Goal: Information Seeking & Learning: Find specific fact

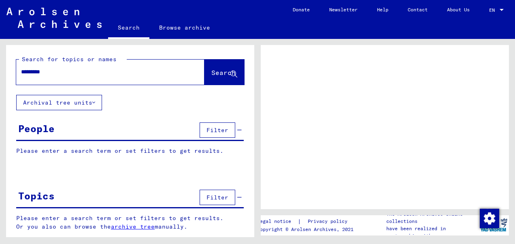
type input "*********"
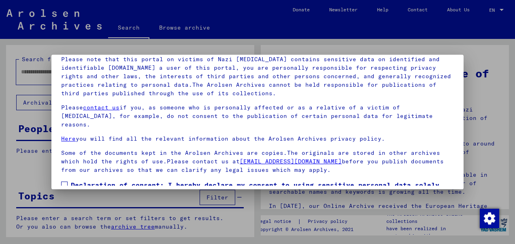
scroll to position [65, 0]
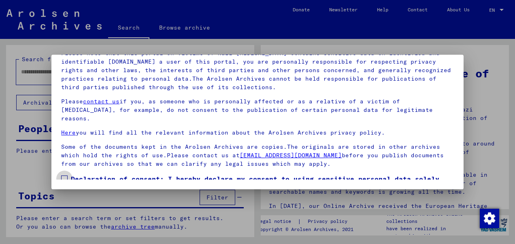
click at [64, 174] on label "Declaration of consent: I hereby declare my consent to using sensitive personal…" at bounding box center [257, 193] width 392 height 39
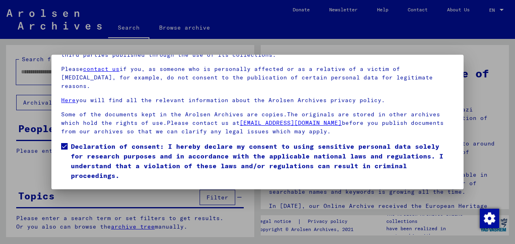
scroll to position [44, 0]
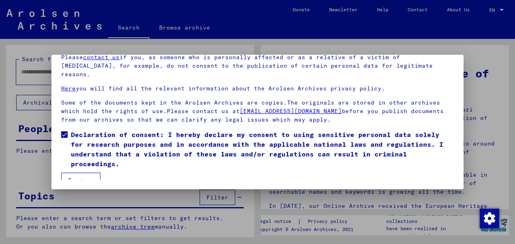
click at [85, 173] on button "I agree" at bounding box center [80, 179] width 39 height 15
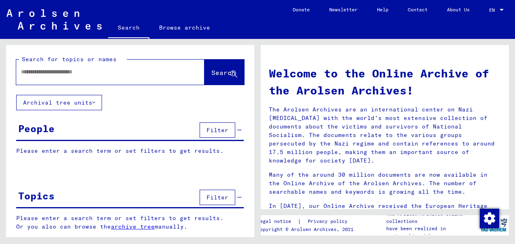
click at [114, 68] on input "text" at bounding box center [100, 72] width 159 height 8
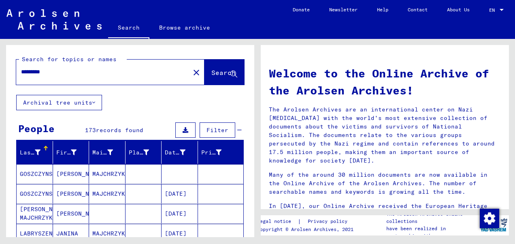
click at [123, 70] on input "*********" at bounding box center [100, 72] width 159 height 8
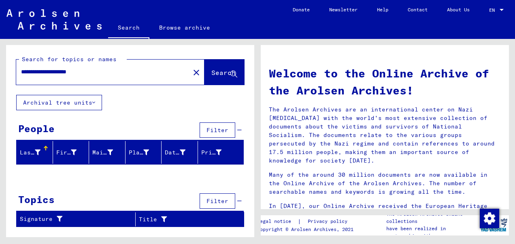
drag, startPoint x: 110, startPoint y: 73, endPoint x: 56, endPoint y: 69, distance: 54.8
click at [56, 69] on input "**********" at bounding box center [100, 72] width 159 height 8
drag, startPoint x: 108, startPoint y: 70, endPoint x: 57, endPoint y: 69, distance: 51.0
click at [57, 69] on input "**********" at bounding box center [100, 72] width 159 height 8
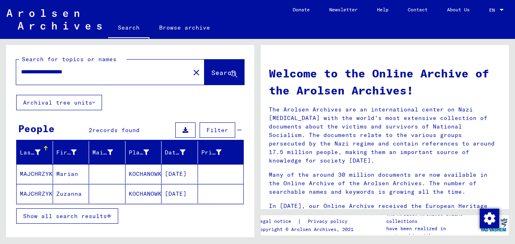
click at [41, 167] on mat-cell "MAJCHRZYK" at bounding box center [35, 173] width 36 height 19
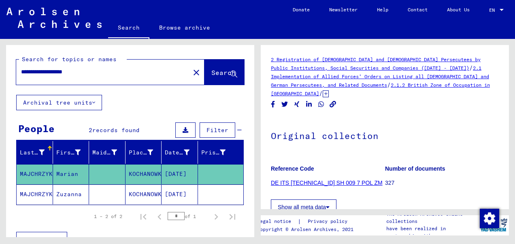
scroll to position [143, 0]
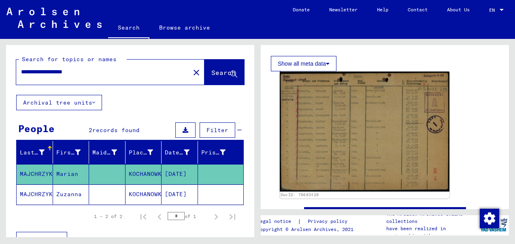
click at [308, 100] on img at bounding box center [365, 132] width 170 height 120
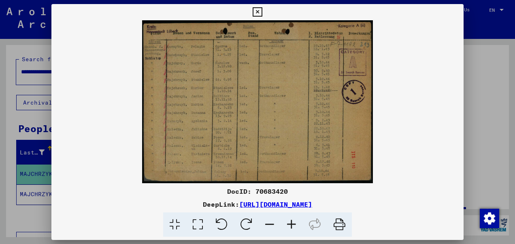
click at [290, 224] on icon at bounding box center [291, 224] width 22 height 25
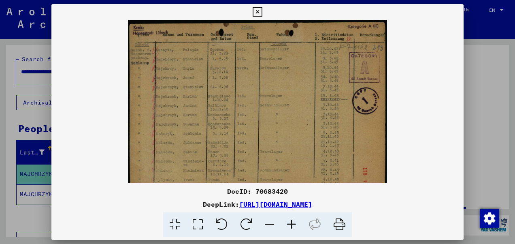
click at [290, 224] on icon at bounding box center [291, 224] width 22 height 25
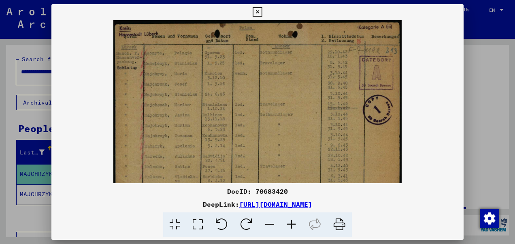
click at [290, 224] on icon at bounding box center [291, 224] width 22 height 25
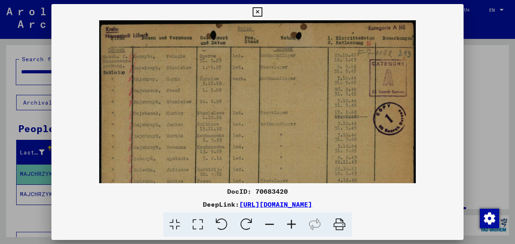
click at [290, 224] on icon at bounding box center [291, 224] width 22 height 25
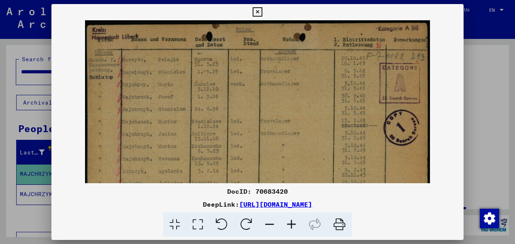
click at [290, 224] on icon at bounding box center [291, 224] width 22 height 25
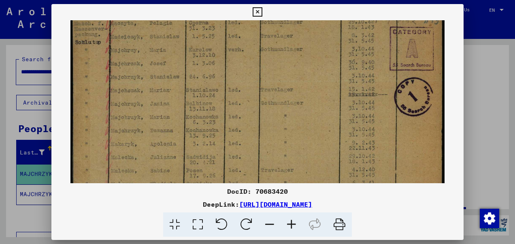
scroll to position [40, 0]
drag, startPoint x: 201, startPoint y: 159, endPoint x: 199, endPoint y: 124, distance: 35.7
click at [199, 124] on img at bounding box center [257, 112] width 374 height 264
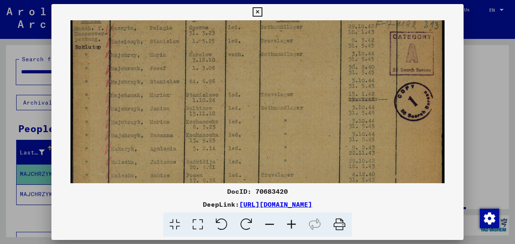
scroll to position [28, 0]
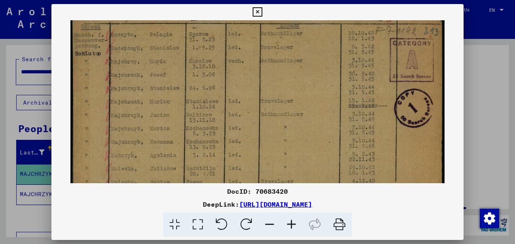
drag, startPoint x: 220, startPoint y: 159, endPoint x: 216, endPoint y: 116, distance: 43.5
click at [216, 116] on img at bounding box center [257, 124] width 374 height 264
click at [253, 7] on icon at bounding box center [256, 12] width 9 height 10
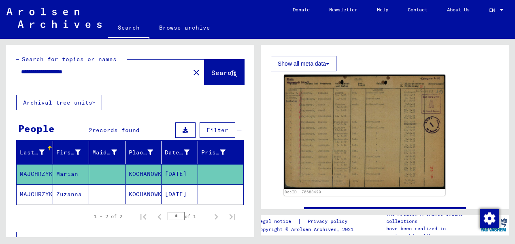
drag, startPoint x: 103, startPoint y: 73, endPoint x: 57, endPoint y: 72, distance: 45.7
click at [57, 72] on input "**********" at bounding box center [103, 72] width 164 height 8
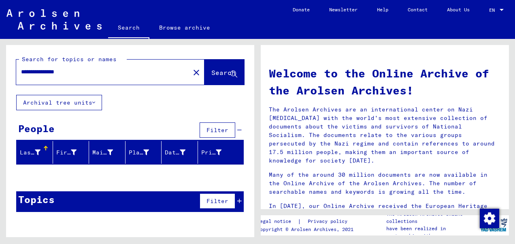
drag, startPoint x: 88, startPoint y: 72, endPoint x: 56, endPoint y: 70, distance: 32.4
click at [56, 70] on input "**********" at bounding box center [100, 72] width 159 height 8
drag, startPoint x: 73, startPoint y: 73, endPoint x: 57, endPoint y: 73, distance: 15.4
click at [57, 73] on input "**********" at bounding box center [100, 72] width 159 height 8
drag, startPoint x: 107, startPoint y: 71, endPoint x: 57, endPoint y: 70, distance: 49.8
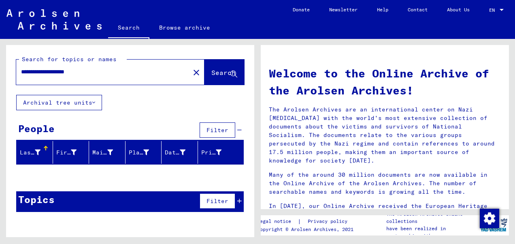
click at [57, 70] on input "**********" at bounding box center [100, 72] width 159 height 8
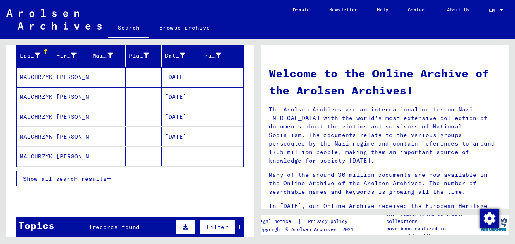
scroll to position [80, 0]
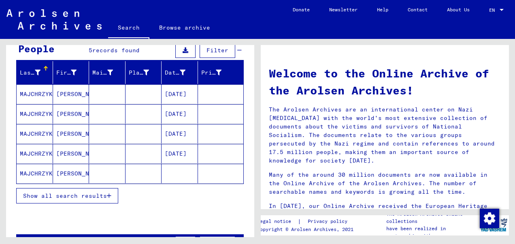
click at [43, 169] on mat-cell "MAJCHRZYK" at bounding box center [35, 172] width 36 height 19
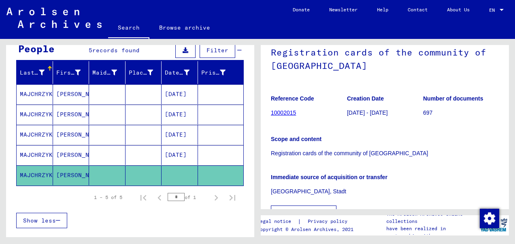
scroll to position [81, 0]
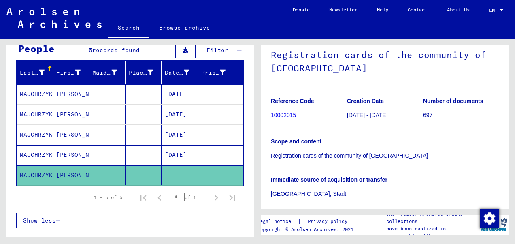
click at [42, 151] on mat-cell "MAJCHRZYK" at bounding box center [35, 155] width 36 height 20
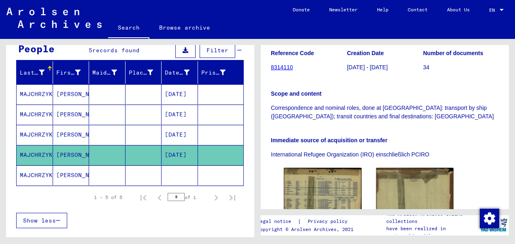
scroll to position [196, 0]
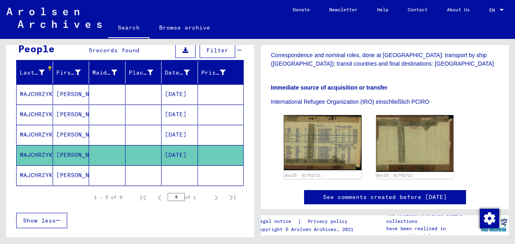
click at [90, 133] on mat-cell at bounding box center [107, 135] width 36 height 20
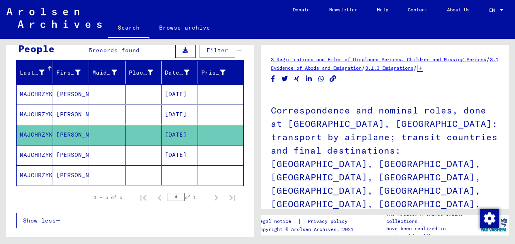
click at [93, 117] on mat-cell at bounding box center [107, 114] width 36 height 20
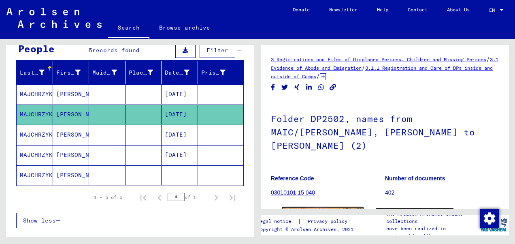
click at [325, 207] on img at bounding box center [322, 232] width 81 height 51
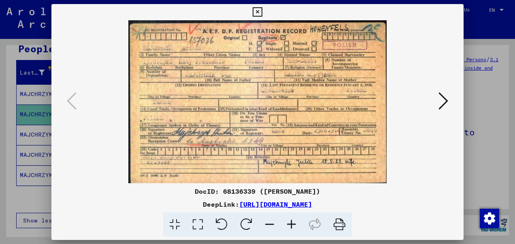
click at [257, 11] on icon at bounding box center [256, 12] width 9 height 10
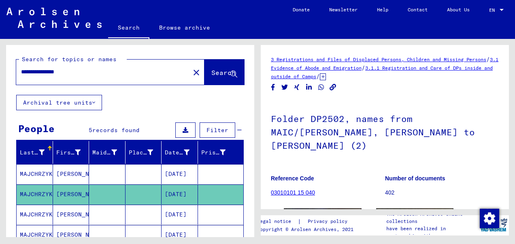
drag, startPoint x: 91, startPoint y: 71, endPoint x: 57, endPoint y: 70, distance: 33.6
click at [57, 70] on input "**********" at bounding box center [103, 72] width 164 height 8
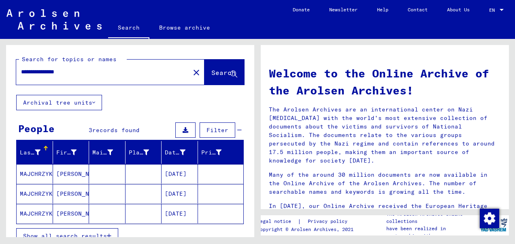
click at [150, 170] on mat-cell at bounding box center [143, 173] width 36 height 19
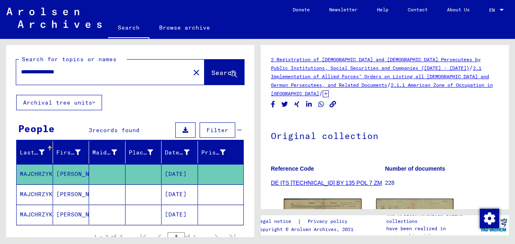
scroll to position [143, 0]
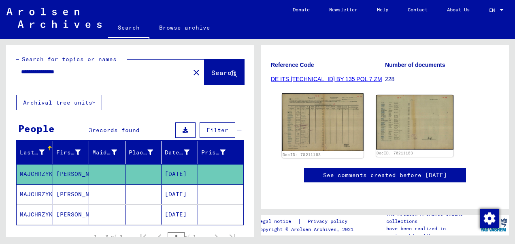
click at [350, 93] on img at bounding box center [322, 121] width 81 height 57
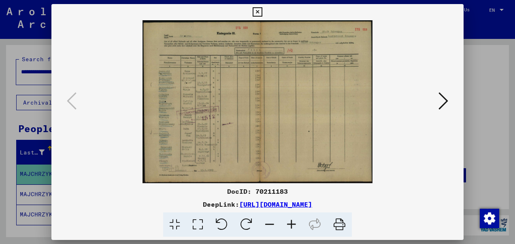
click at [295, 215] on icon at bounding box center [291, 224] width 22 height 25
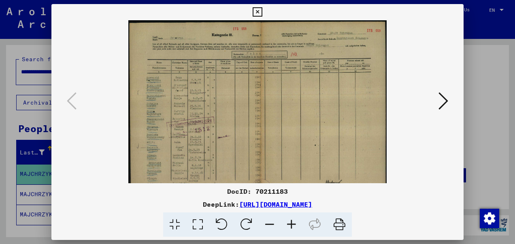
click at [295, 215] on icon at bounding box center [291, 224] width 22 height 25
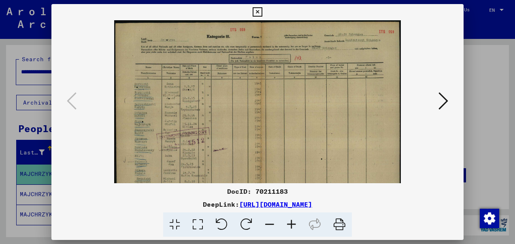
click at [295, 215] on icon at bounding box center [291, 224] width 22 height 25
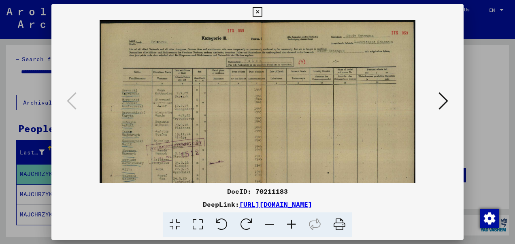
click at [295, 215] on icon at bounding box center [291, 224] width 22 height 25
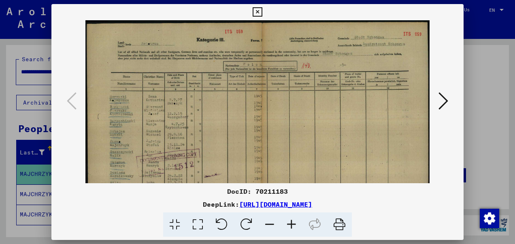
click at [295, 215] on icon at bounding box center [291, 224] width 22 height 25
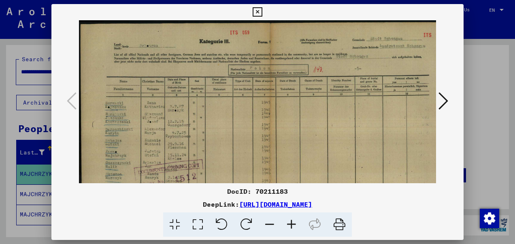
click at [295, 215] on icon at bounding box center [291, 224] width 22 height 25
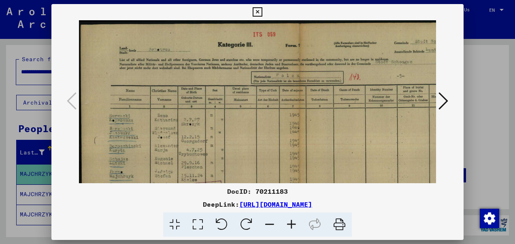
click at [295, 215] on icon at bounding box center [291, 224] width 22 height 25
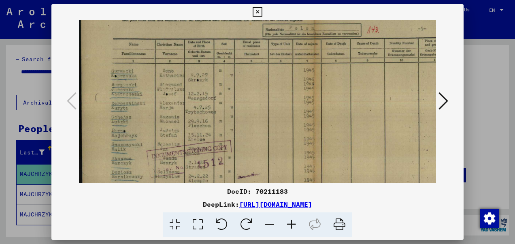
scroll to position [55, 0]
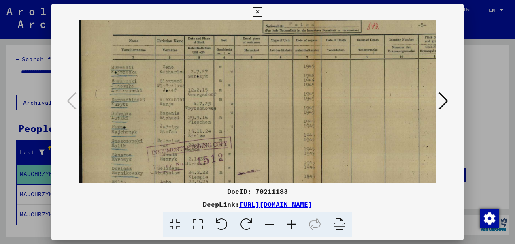
drag, startPoint x: 201, startPoint y: 152, endPoint x: 201, endPoint y: 100, distance: 52.6
click at [201, 100] on img at bounding box center [308, 128] width 458 height 324
click at [256, 8] on icon at bounding box center [256, 12] width 9 height 10
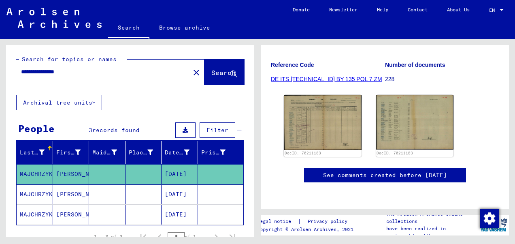
drag, startPoint x: 89, startPoint y: 69, endPoint x: 56, endPoint y: 72, distance: 33.4
click at [56, 72] on input "**********" at bounding box center [103, 72] width 164 height 8
type input "**********"
